Goal: Navigation & Orientation: Find specific page/section

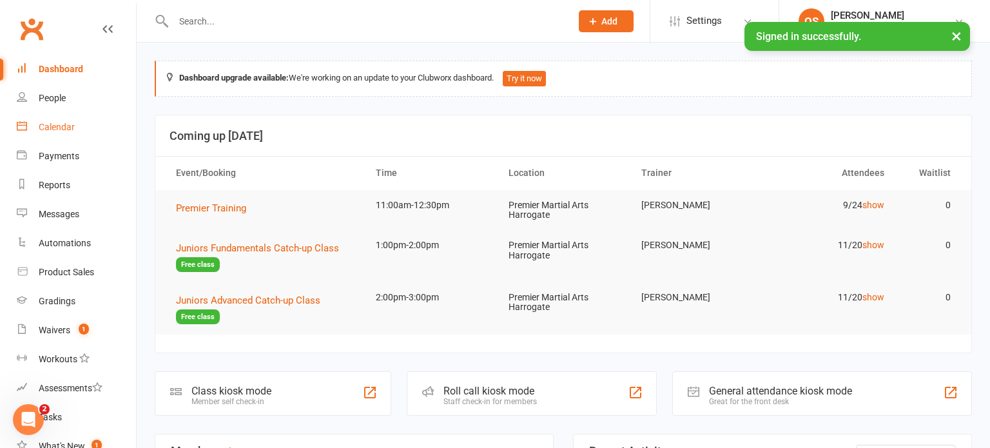
click at [44, 140] on link "Calendar" at bounding box center [76, 127] width 119 height 29
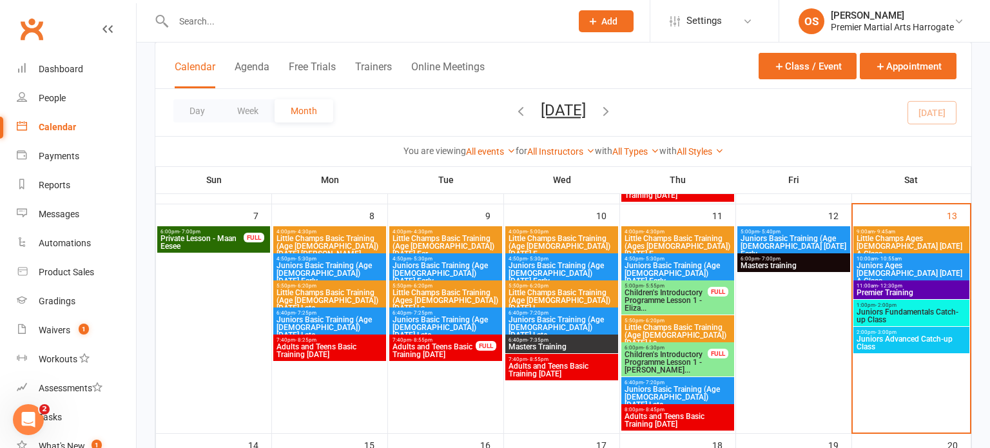
scroll to position [267, 0]
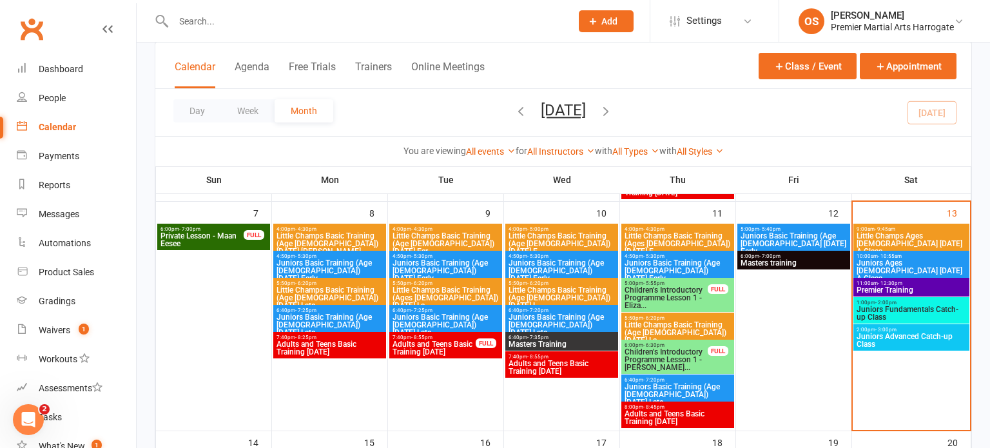
click at [869, 286] on span "Premier Training" at bounding box center [911, 290] width 111 height 8
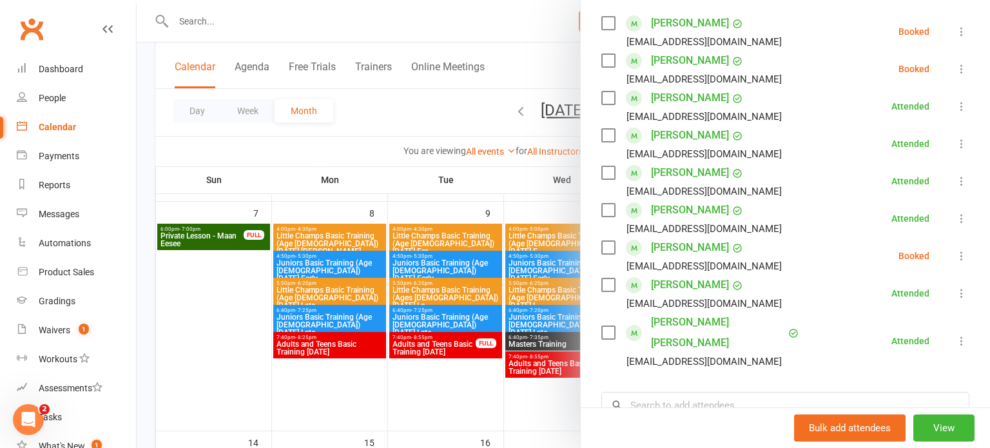
scroll to position [226, 0]
click at [419, 175] on div at bounding box center [564, 224] width 854 height 448
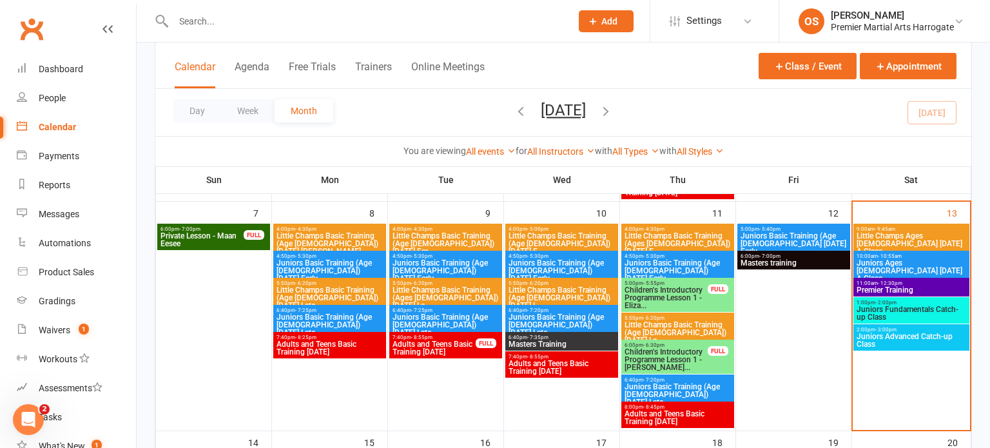
click at [885, 310] on span "Juniors Fundamentals Catch-up Class" at bounding box center [911, 313] width 111 height 15
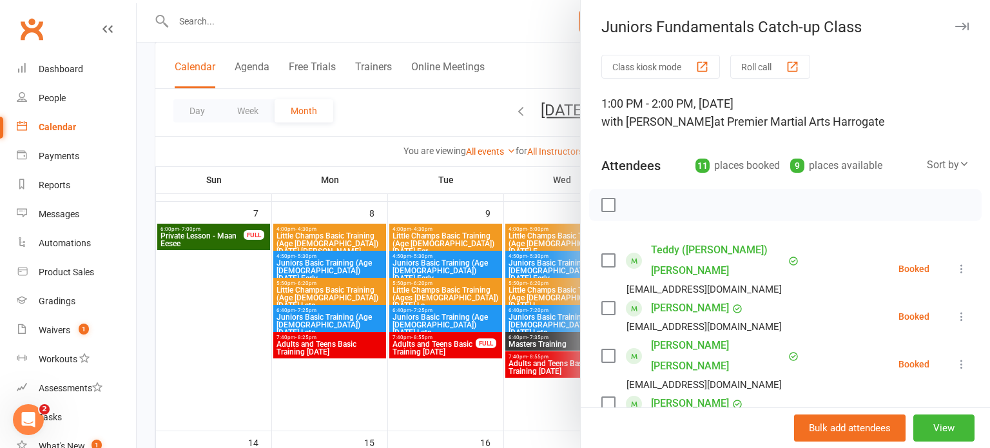
click at [543, 404] on div at bounding box center [564, 224] width 854 height 448
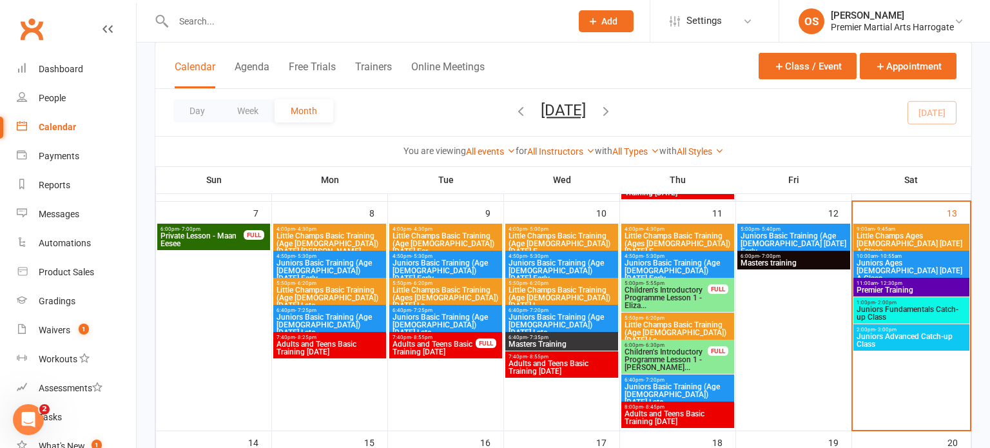
click at [897, 308] on span "Juniors Fundamentals Catch-up Class" at bounding box center [911, 313] width 111 height 15
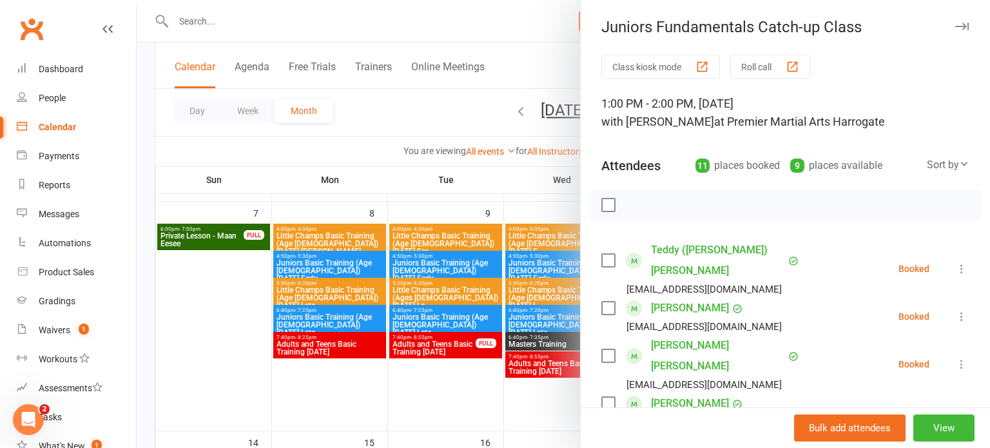
click at [570, 396] on div at bounding box center [564, 224] width 854 height 448
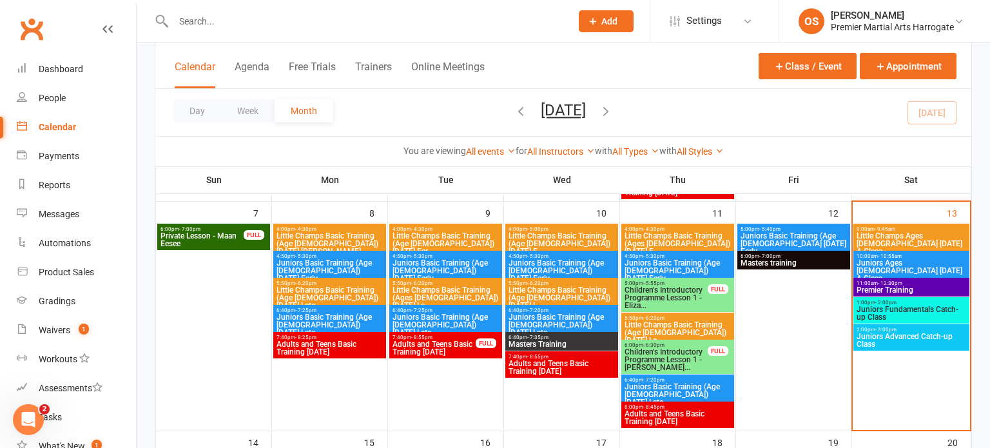
click at [903, 301] on span "1:00pm - 2:00pm" at bounding box center [911, 303] width 111 height 6
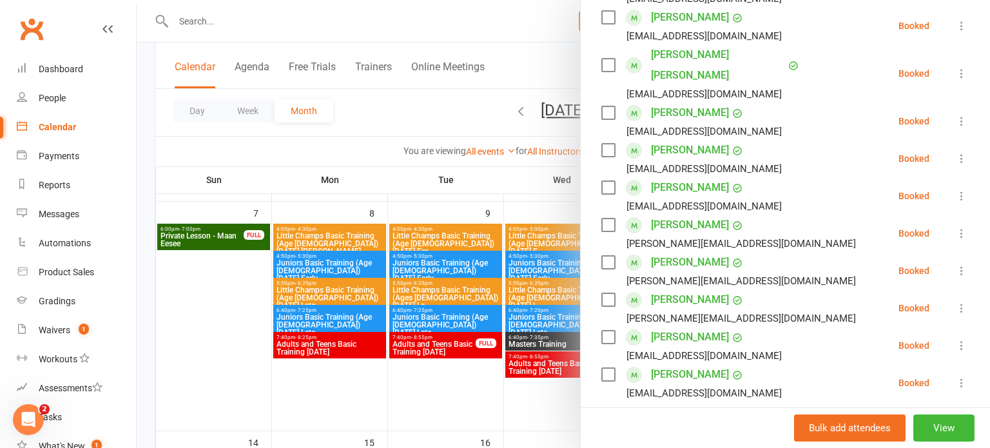
scroll to position [291, 0]
click at [531, 405] on div at bounding box center [564, 224] width 854 height 448
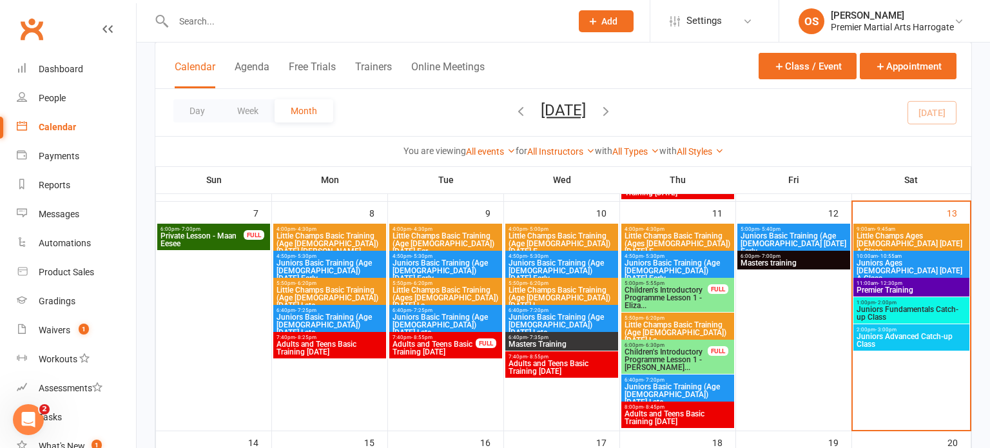
click at [864, 333] on span "Juniors Advanced Catch-up Class" at bounding box center [911, 340] width 111 height 15
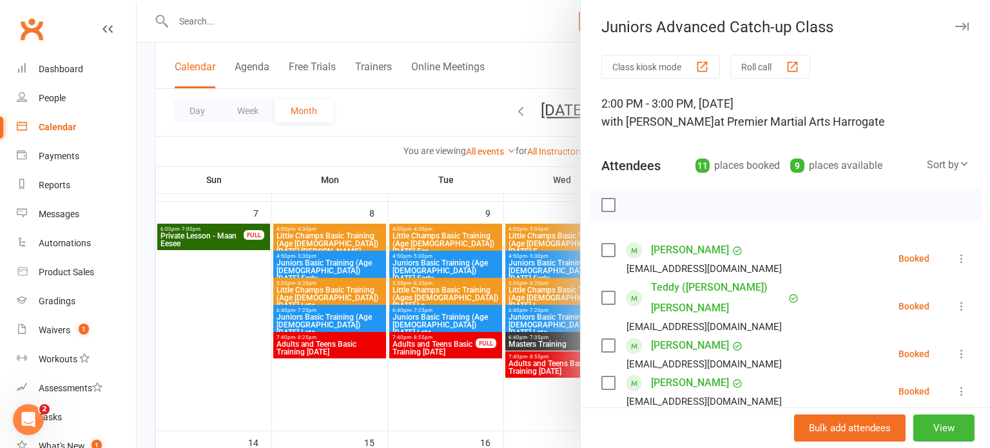
click at [531, 398] on div at bounding box center [564, 224] width 854 height 448
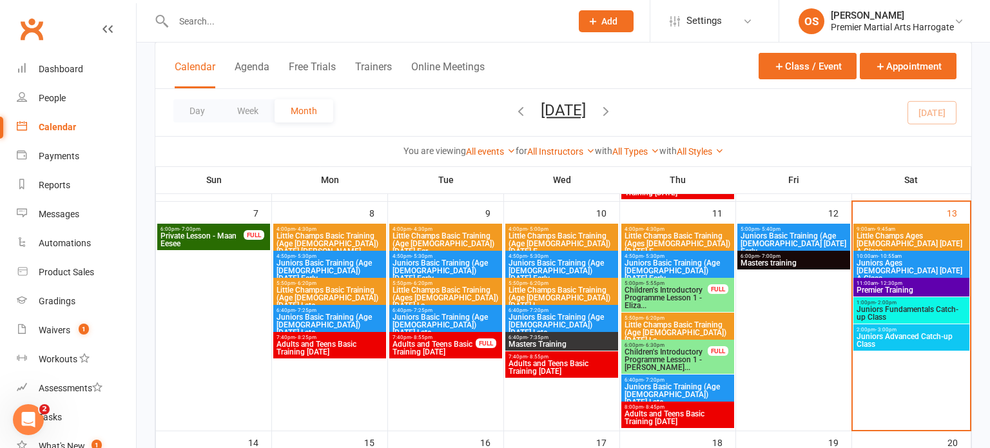
click at [869, 329] on span "2:00pm - 3:00pm" at bounding box center [911, 330] width 111 height 6
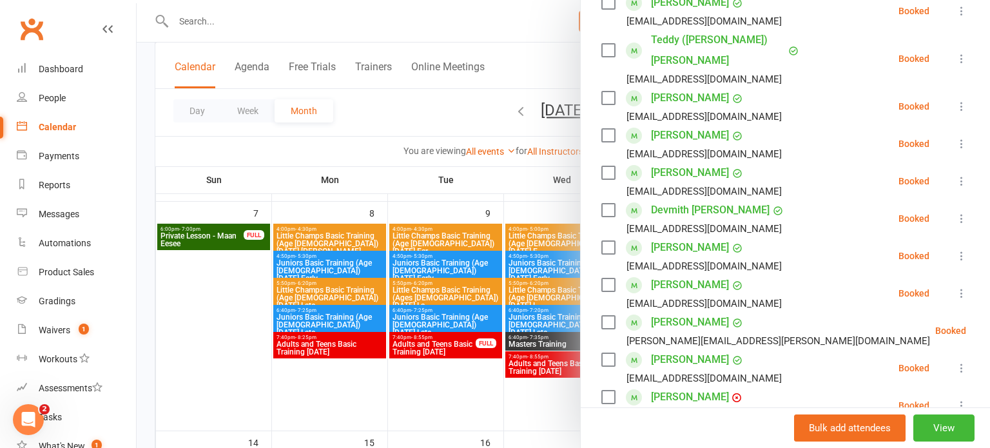
scroll to position [261, 0]
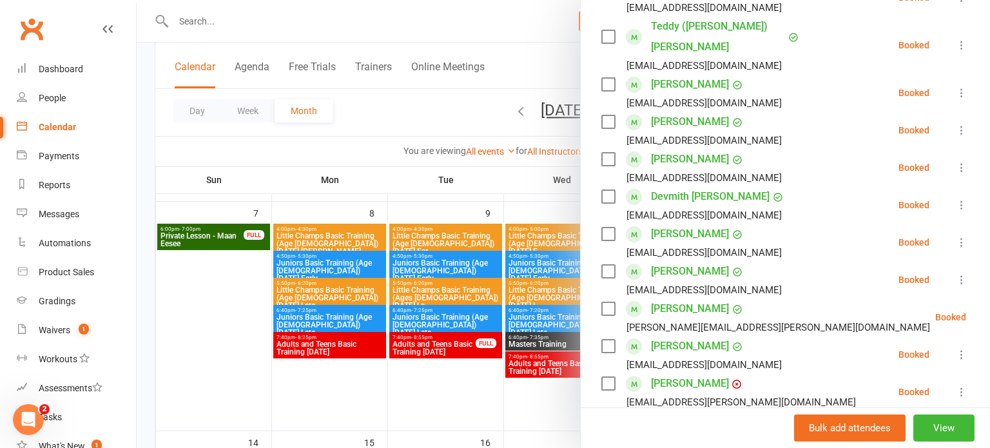
click at [520, 396] on div at bounding box center [564, 224] width 854 height 448
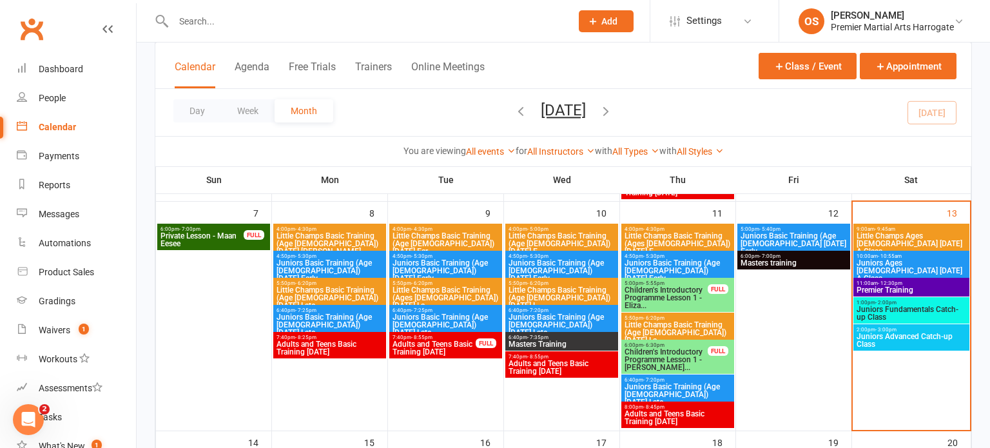
click at [863, 302] on span "1:00pm - 2:00pm" at bounding box center [911, 303] width 111 height 6
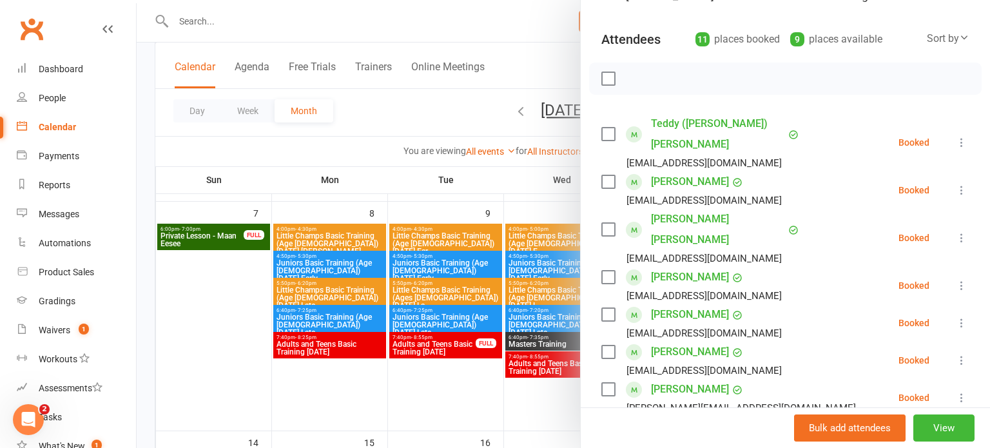
scroll to position [128, 0]
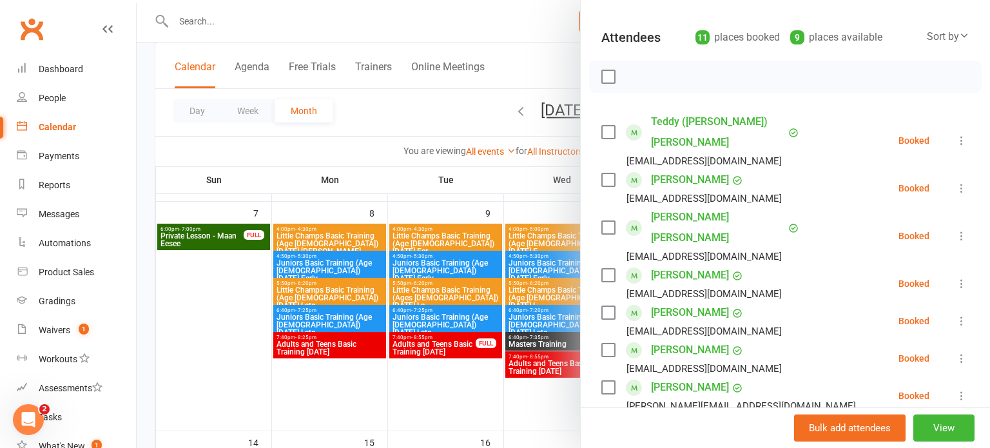
click at [562, 409] on div at bounding box center [564, 224] width 854 height 448
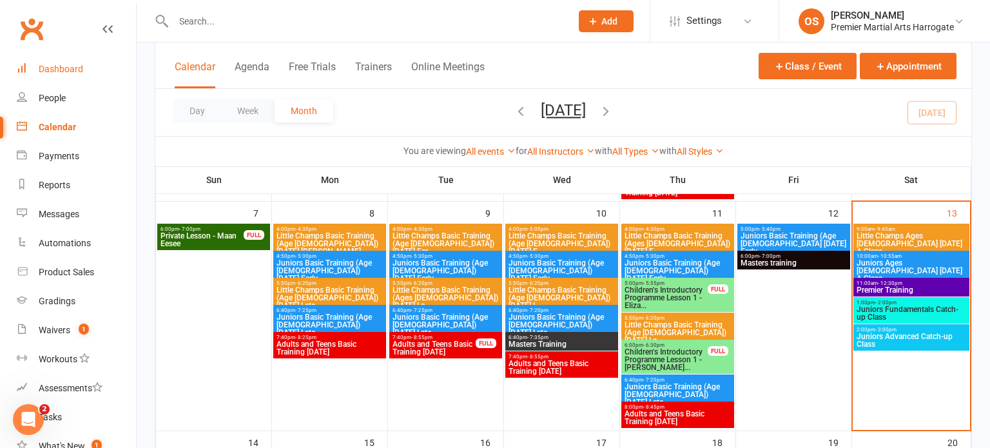
click at [33, 72] on link "Dashboard" at bounding box center [76, 69] width 119 height 29
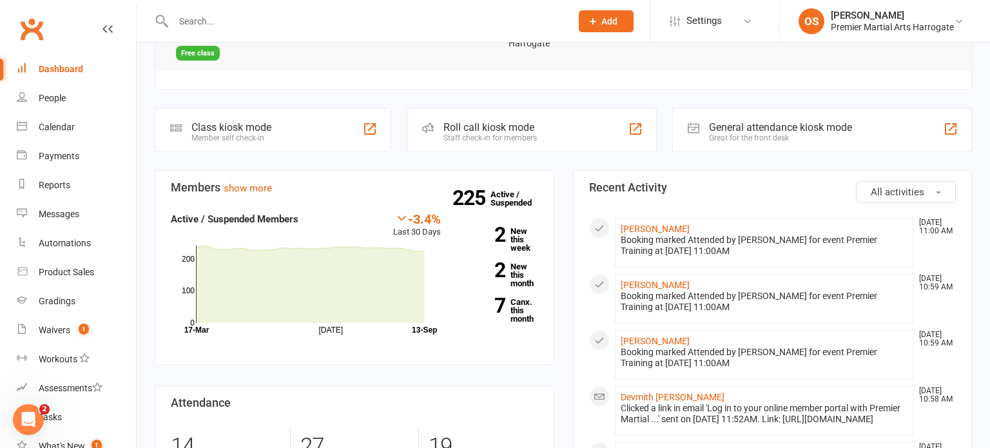
scroll to position [266, 0]
